Goal: Browse casually

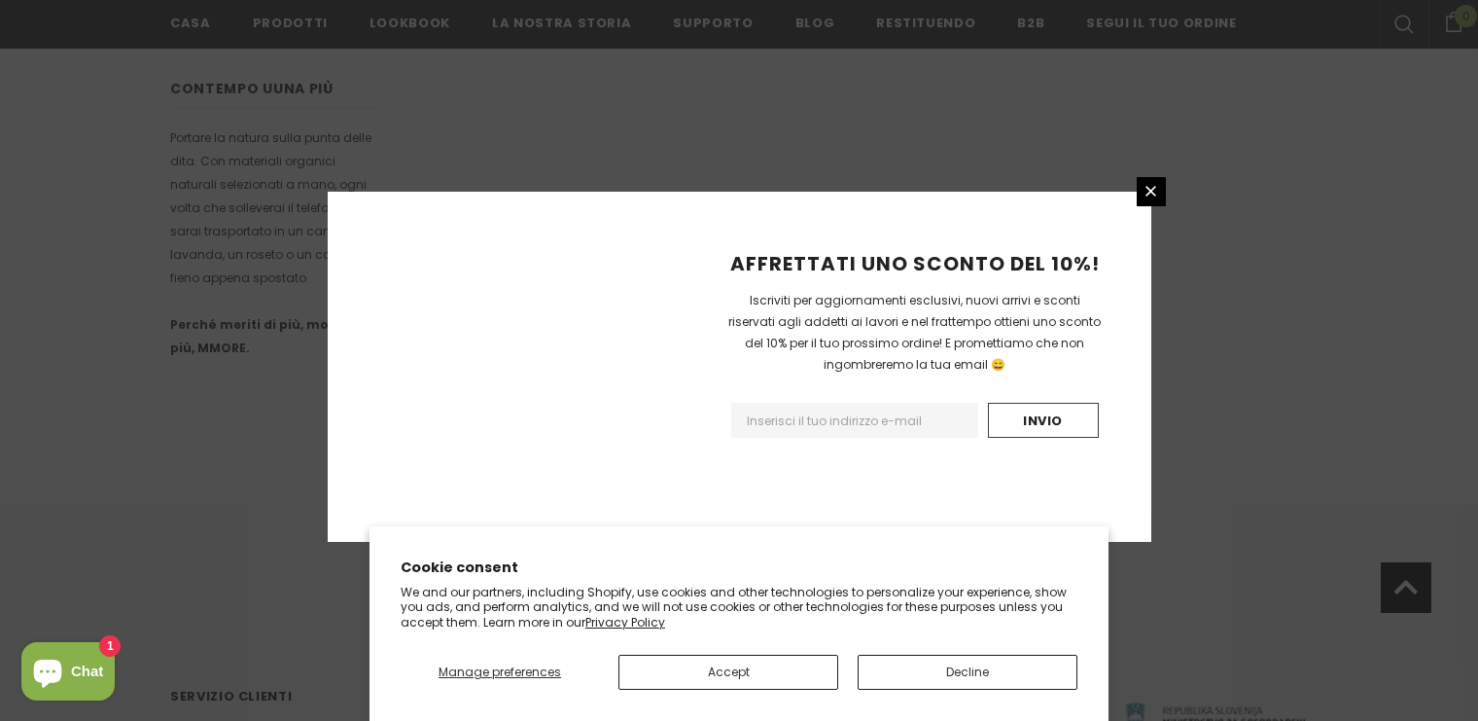
scroll to position [1273, 0]
